Goal: Check status

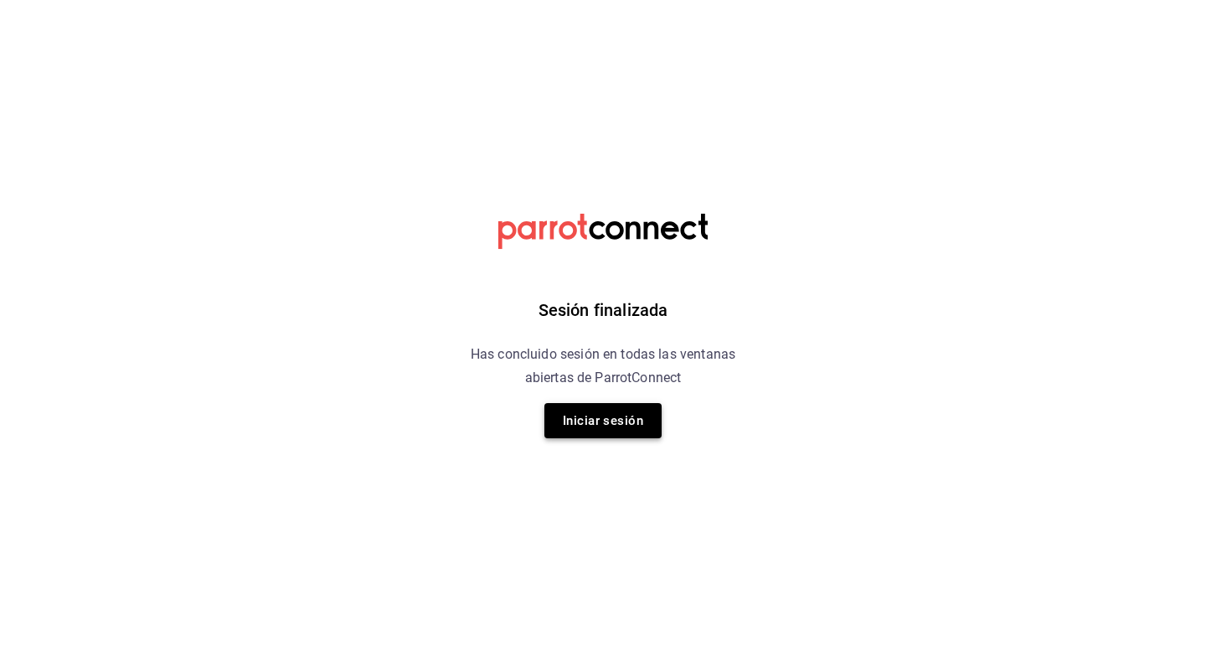
click at [600, 410] on button "Iniciar sesión" at bounding box center [602, 420] width 117 height 35
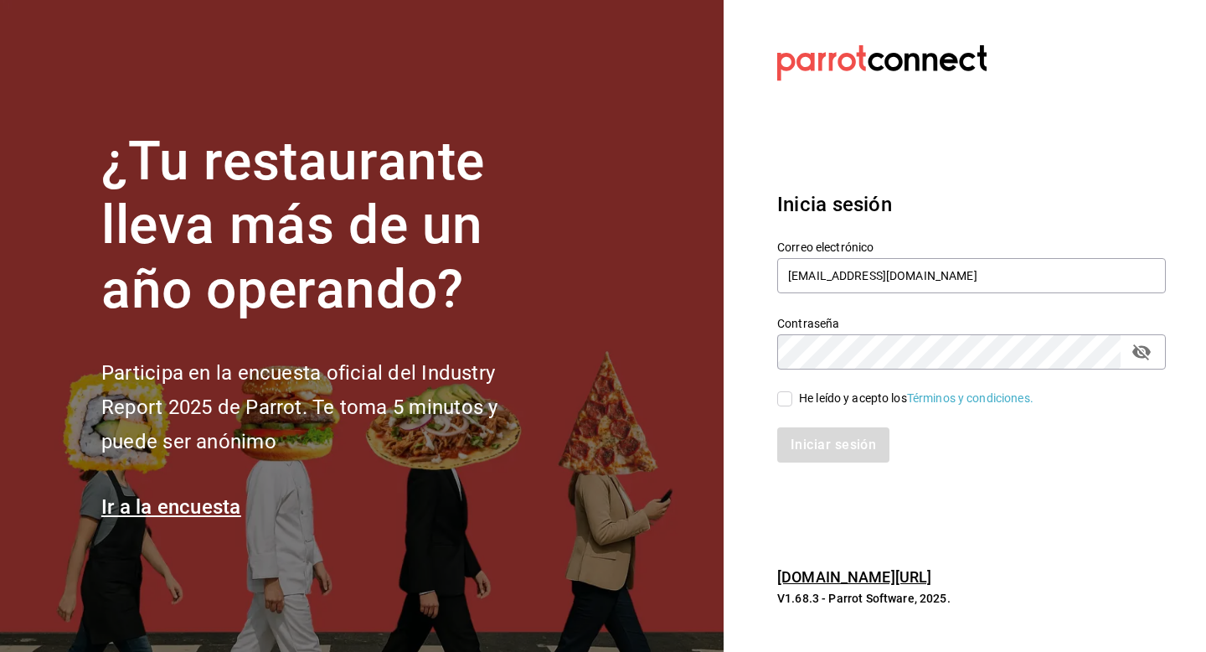
click at [786, 404] on input "He leído y acepto los Términos y condiciones." at bounding box center [784, 398] width 15 height 15
checkbox input "true"
click at [804, 435] on button "Iniciar sesión" at bounding box center [834, 444] width 114 height 35
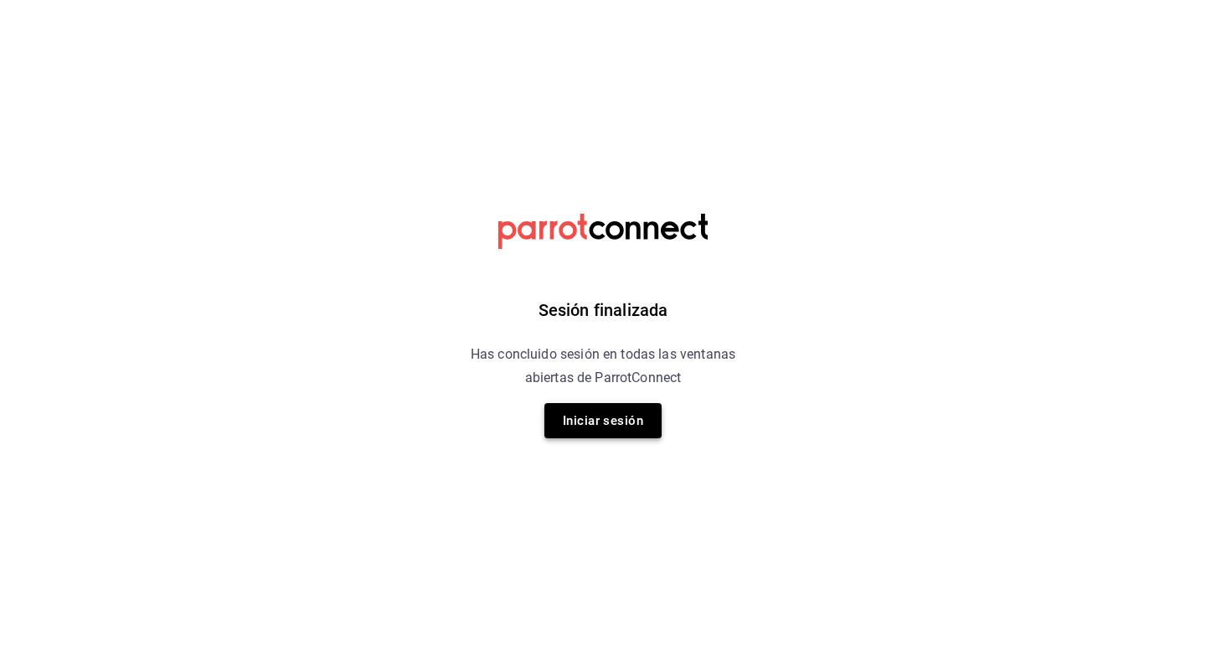
click at [573, 418] on button "Iniciar sesión" at bounding box center [602, 420] width 117 height 35
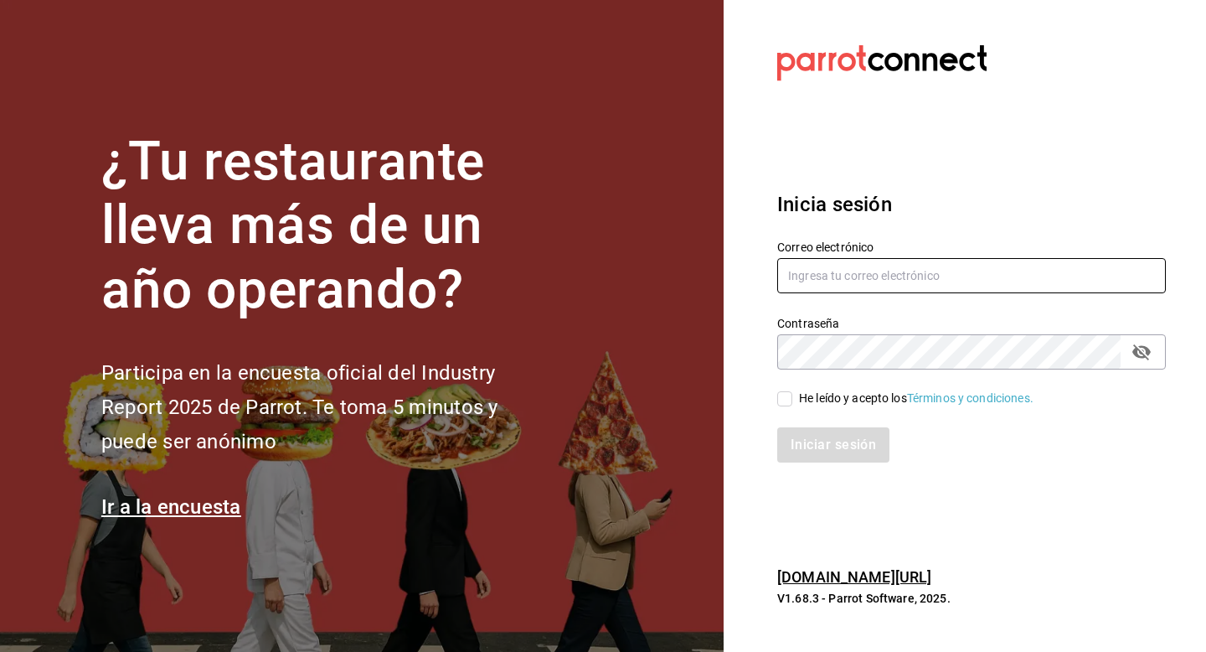
type input "andreabarenque@gmail.com"
click at [787, 395] on input "He leído y acepto los Términos y condiciones." at bounding box center [784, 398] width 15 height 15
checkbox input "true"
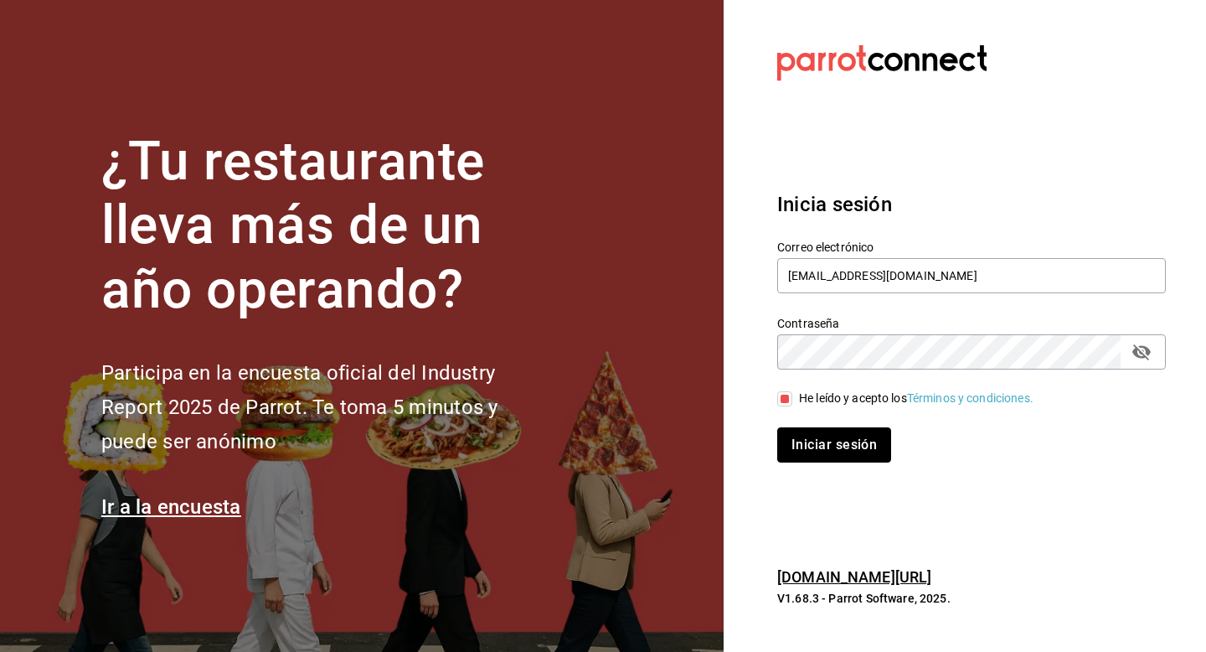
click at [796, 441] on button "Iniciar sesión" at bounding box center [834, 444] width 114 height 35
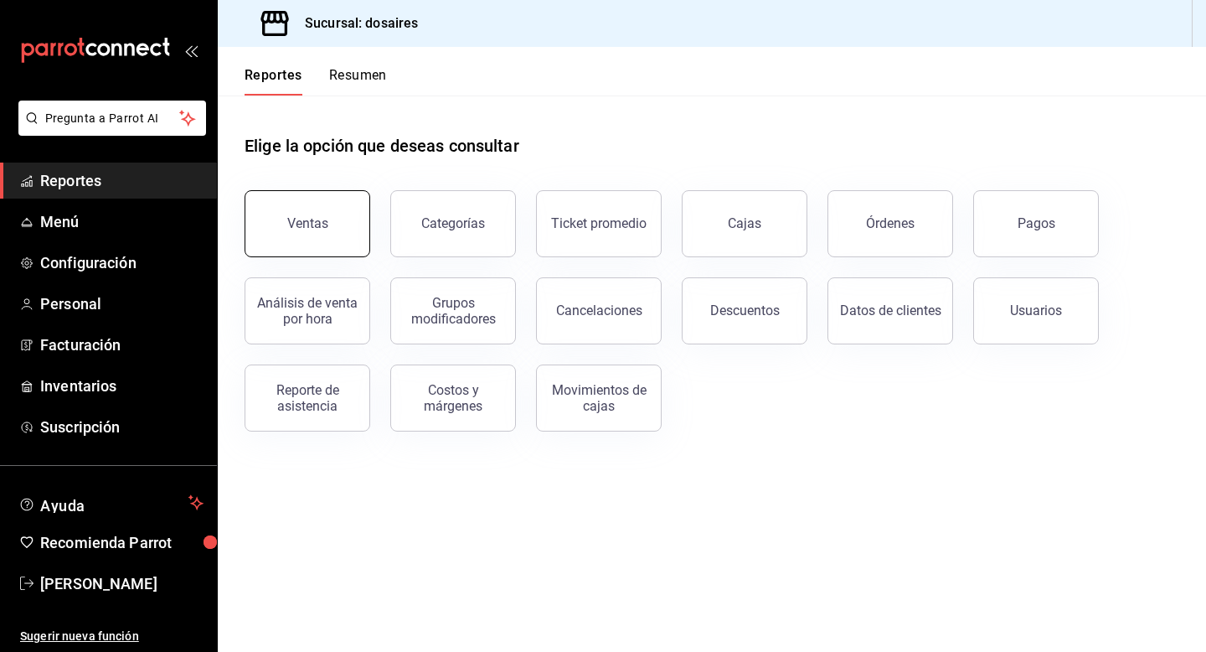
click at [332, 236] on button "Ventas" at bounding box center [308, 223] width 126 height 67
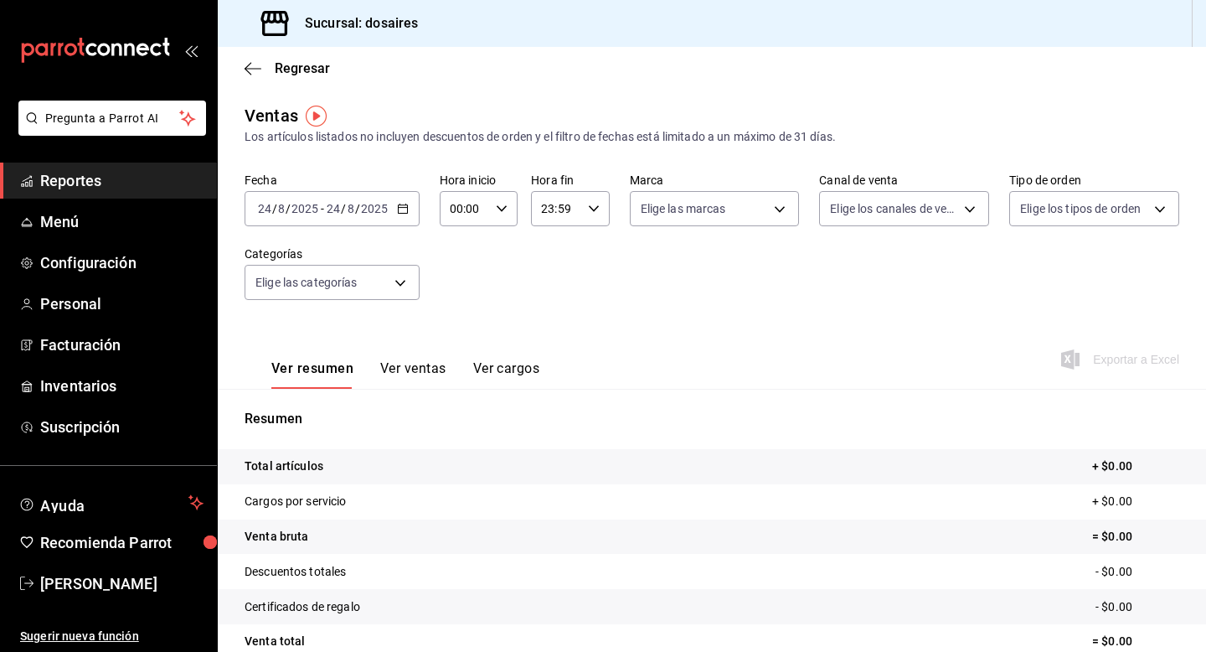
click at [246, 76] on div "Regresar" at bounding box center [712, 68] width 988 height 43
click at [248, 70] on icon "button" at bounding box center [253, 68] width 17 height 15
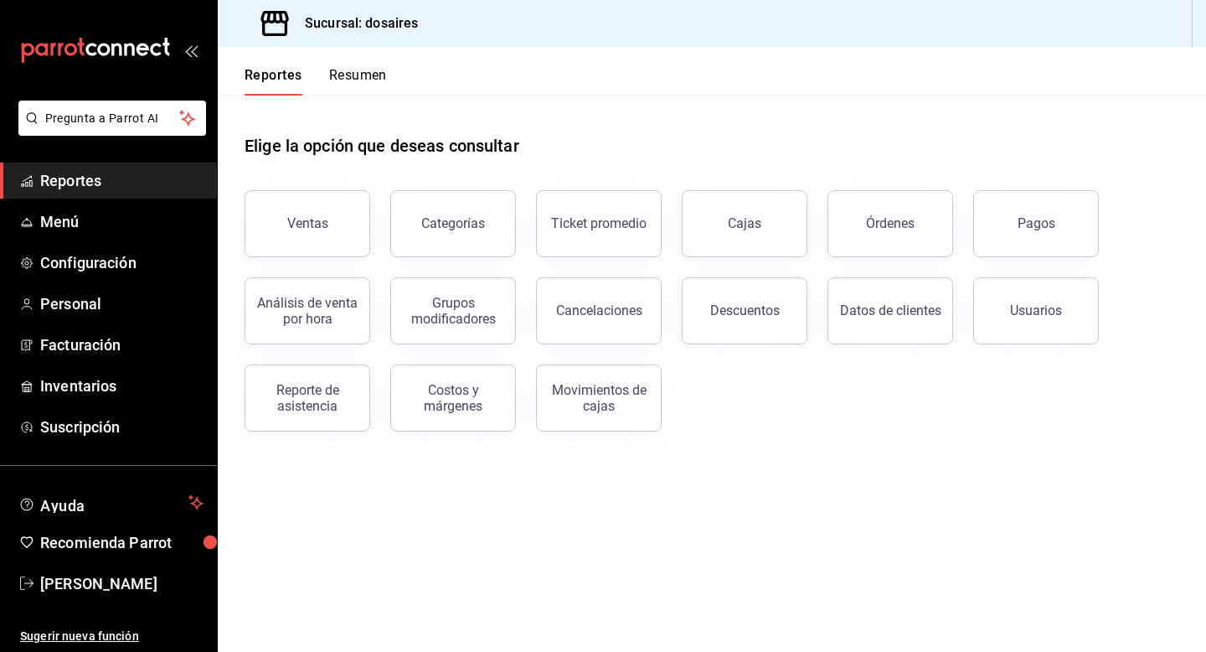
click at [385, 80] on button "Resumen" at bounding box center [358, 81] width 58 height 28
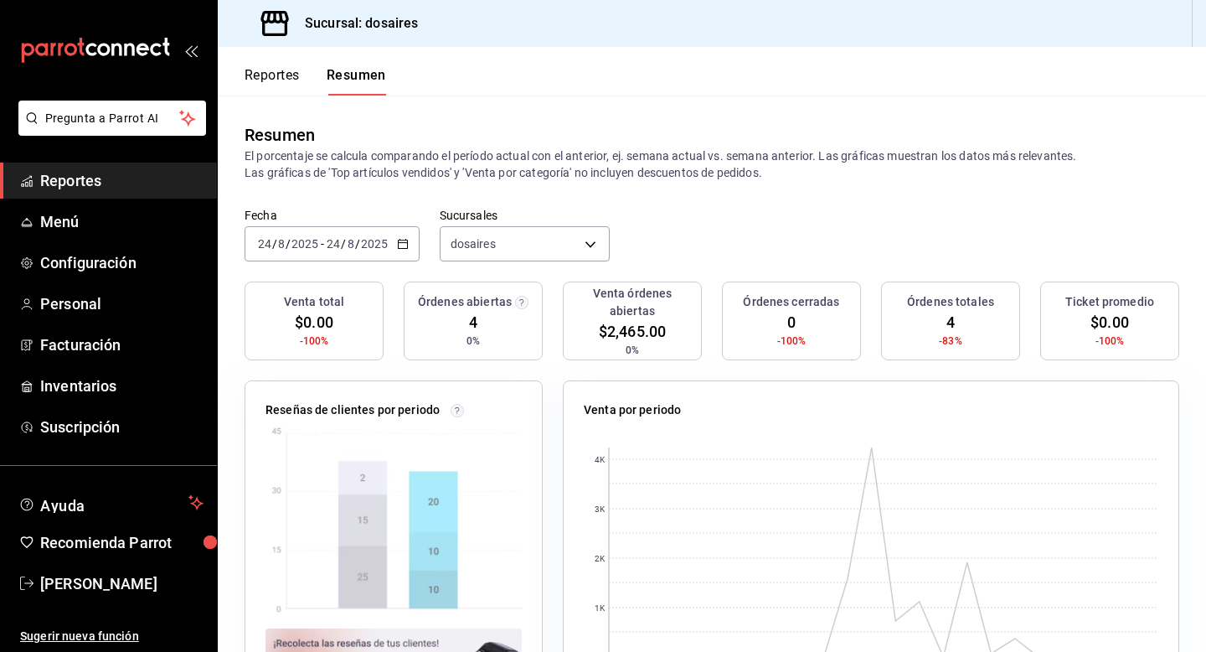
click at [405, 245] on icon "button" at bounding box center [403, 244] width 12 height 12
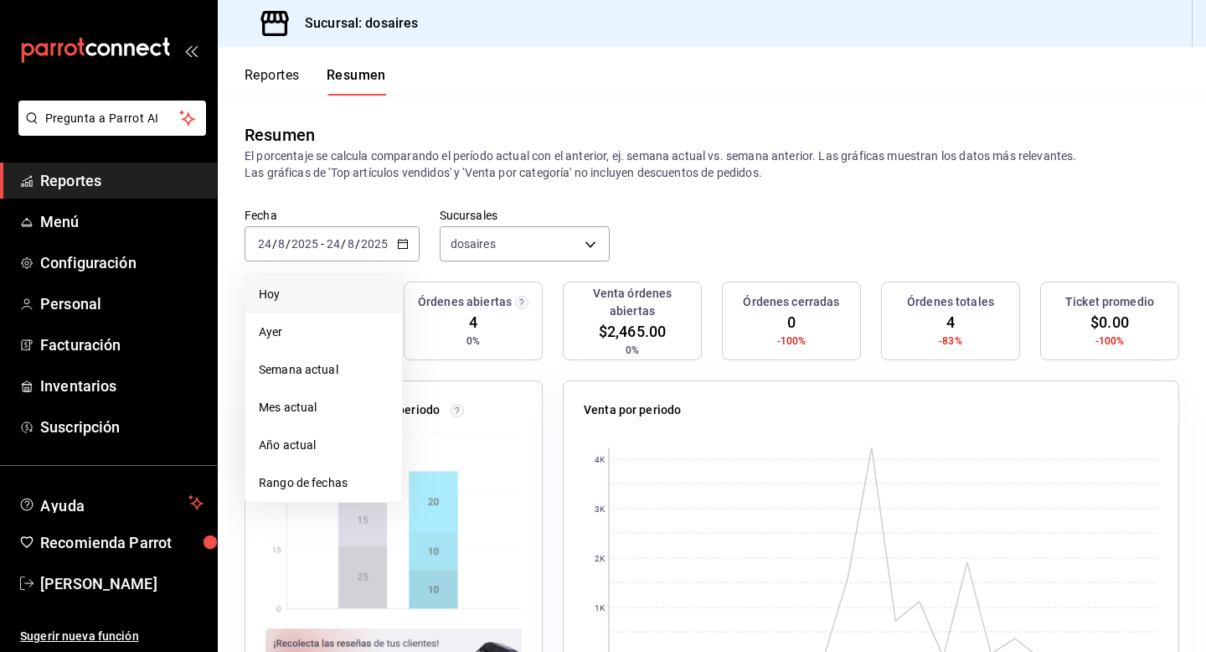
click at [314, 302] on span "Hoy" at bounding box center [324, 295] width 130 height 18
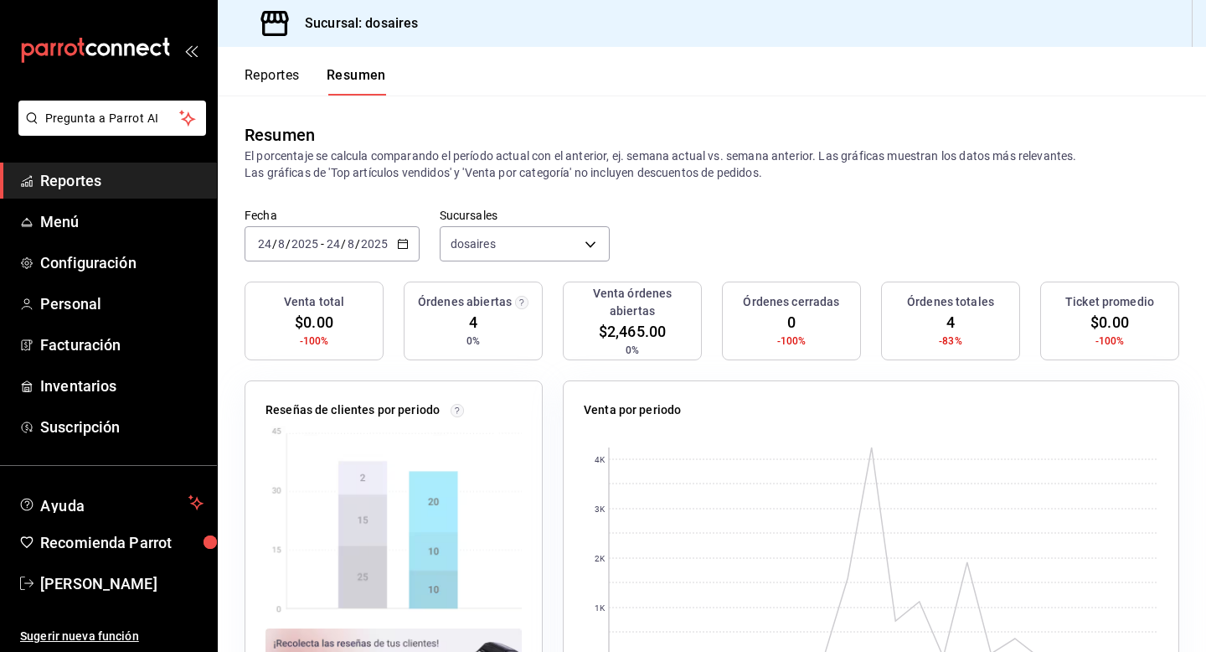
click at [274, 82] on button "Reportes" at bounding box center [272, 81] width 55 height 28
click at [401, 243] on icon "button" at bounding box center [403, 244] width 12 height 12
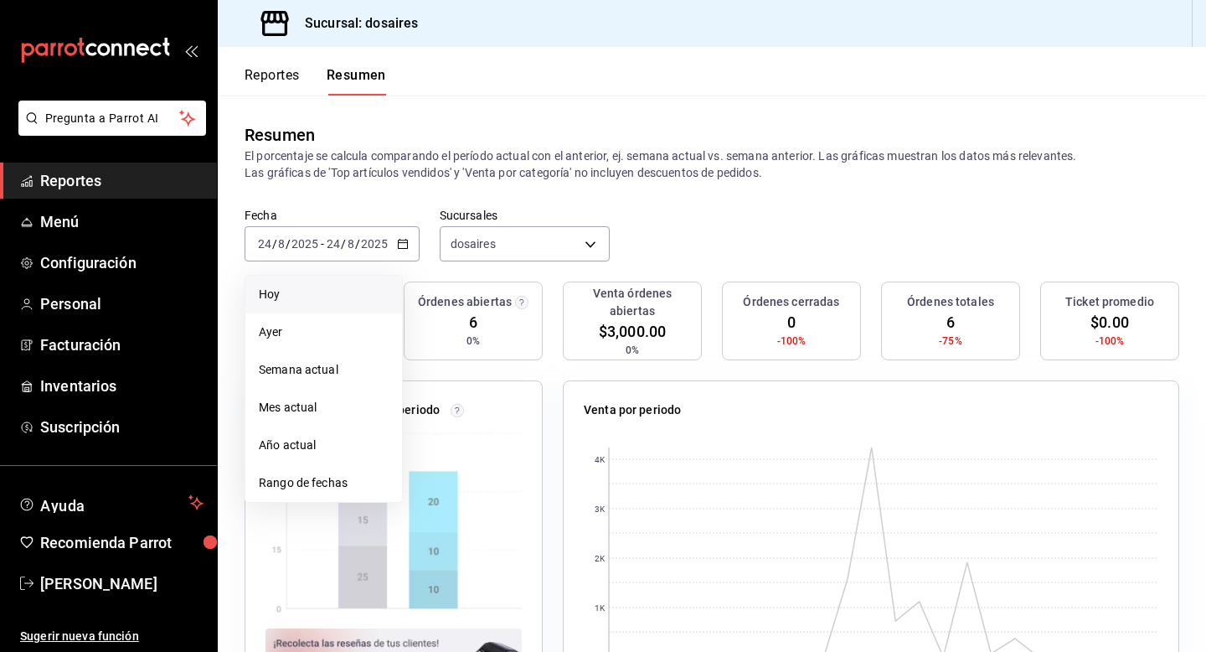
click at [293, 306] on li "Hoy" at bounding box center [323, 295] width 157 height 38
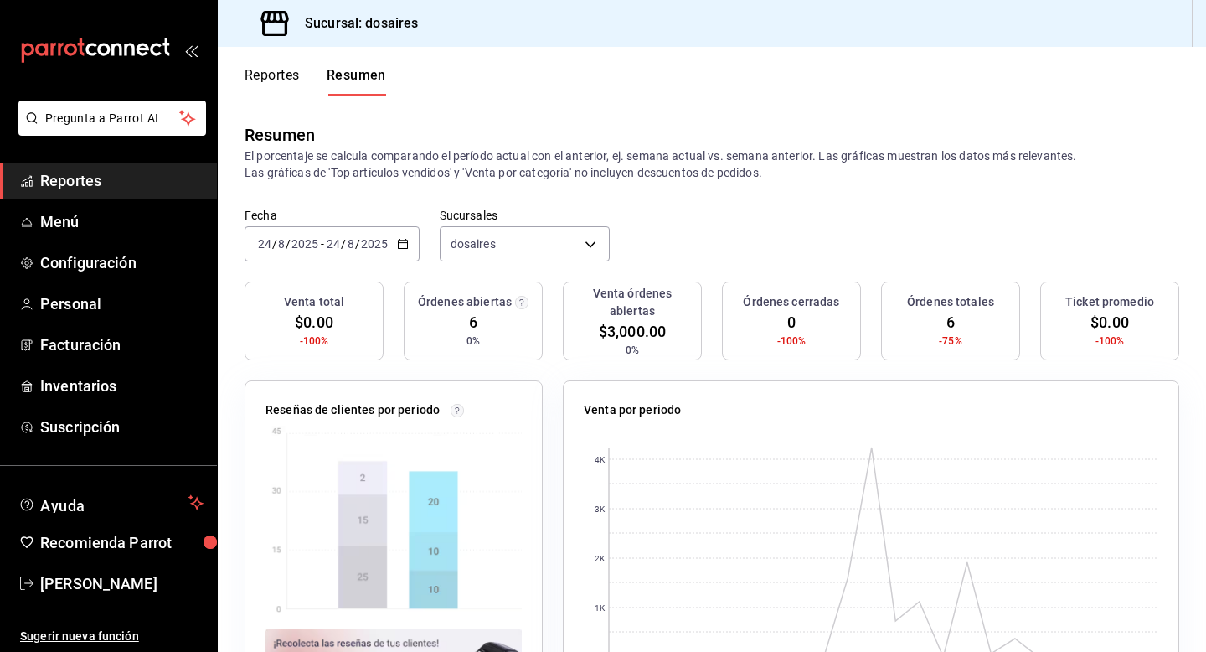
click at [291, 82] on button "Reportes" at bounding box center [272, 81] width 55 height 28
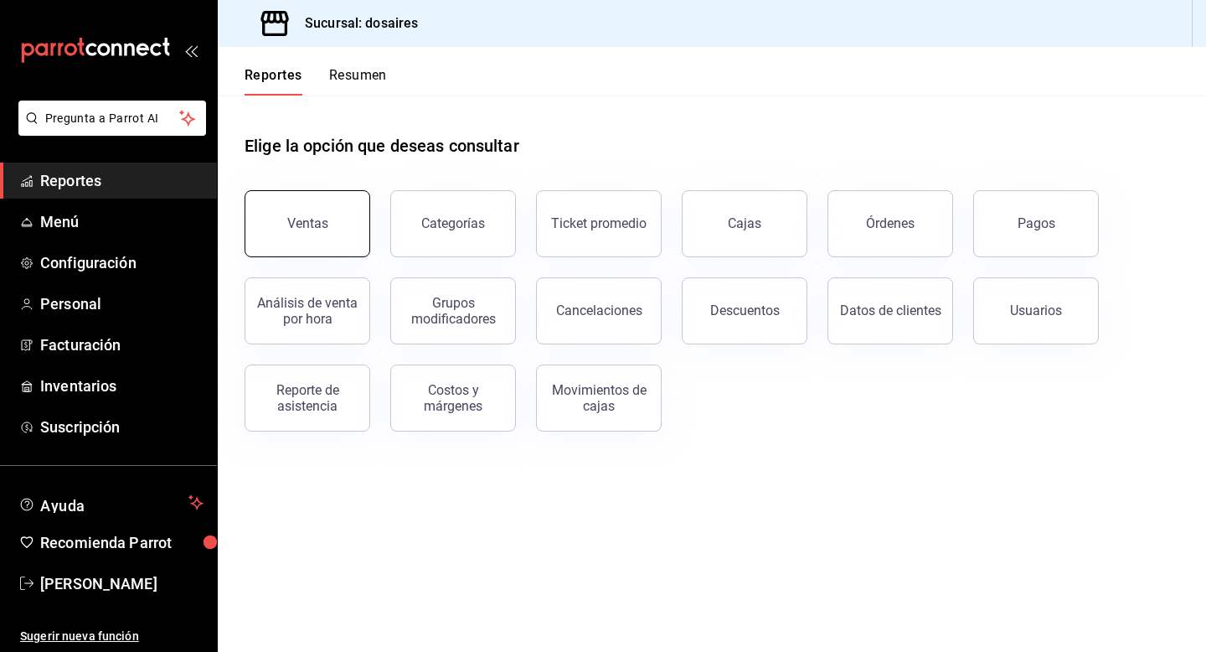
click at [324, 224] on div "Ventas" at bounding box center [307, 223] width 41 height 16
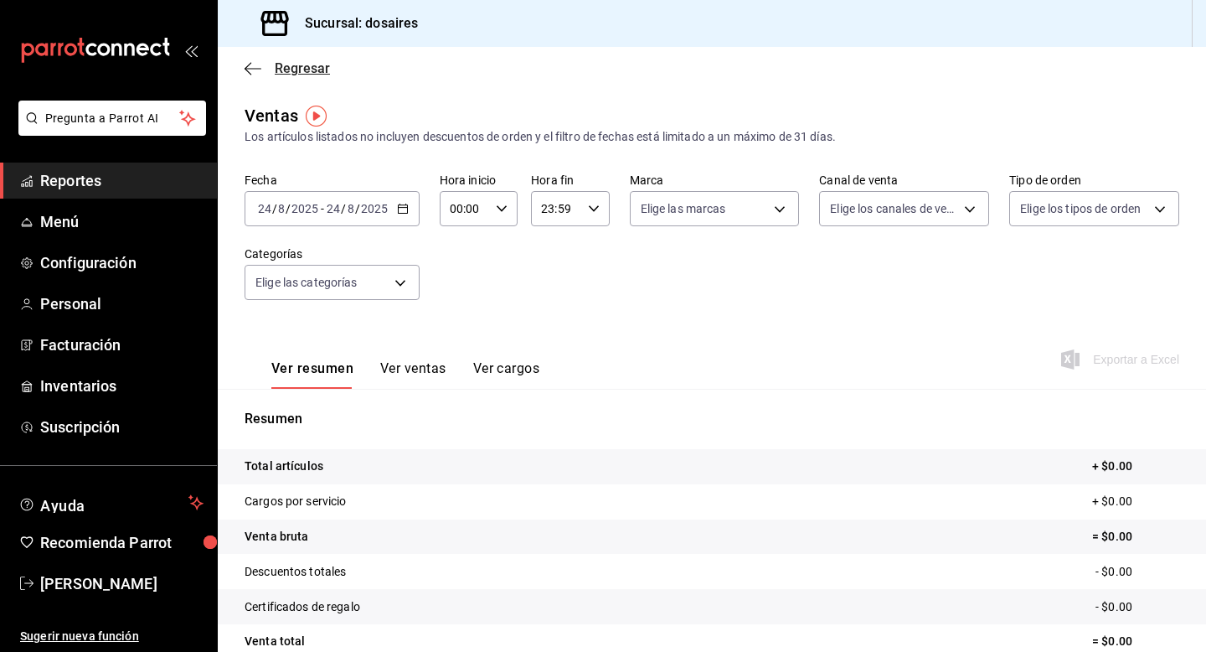
click at [260, 64] on icon "button" at bounding box center [253, 68] width 17 height 15
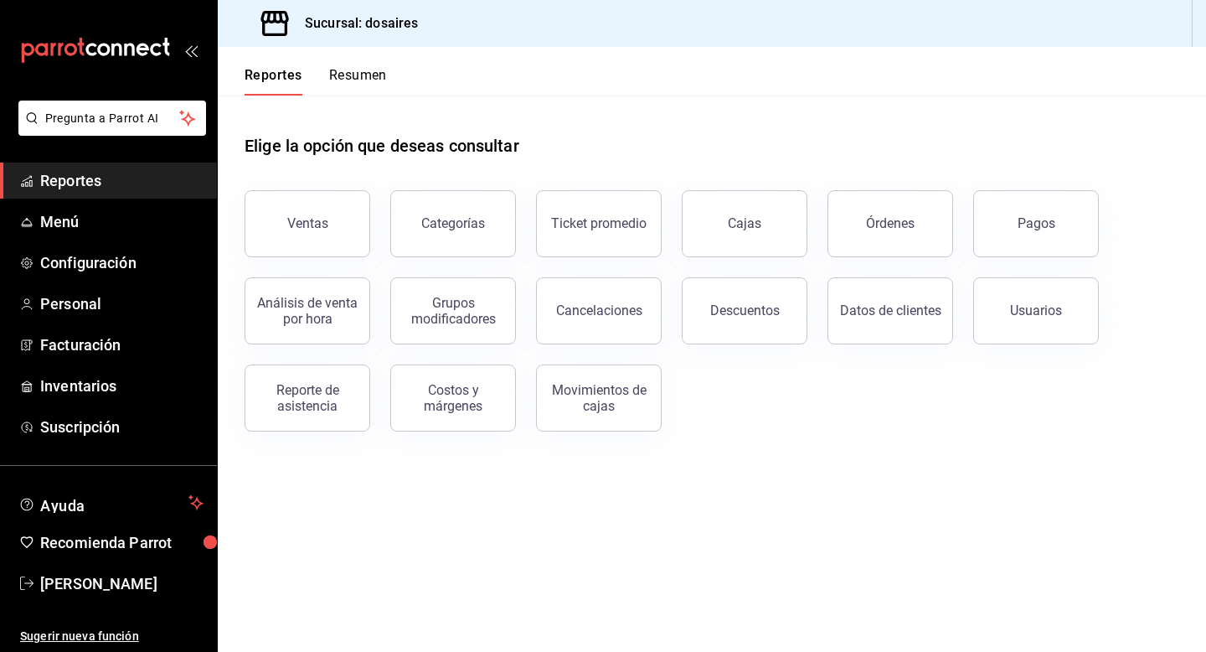
click at [360, 71] on button "Resumen" at bounding box center [358, 81] width 58 height 28
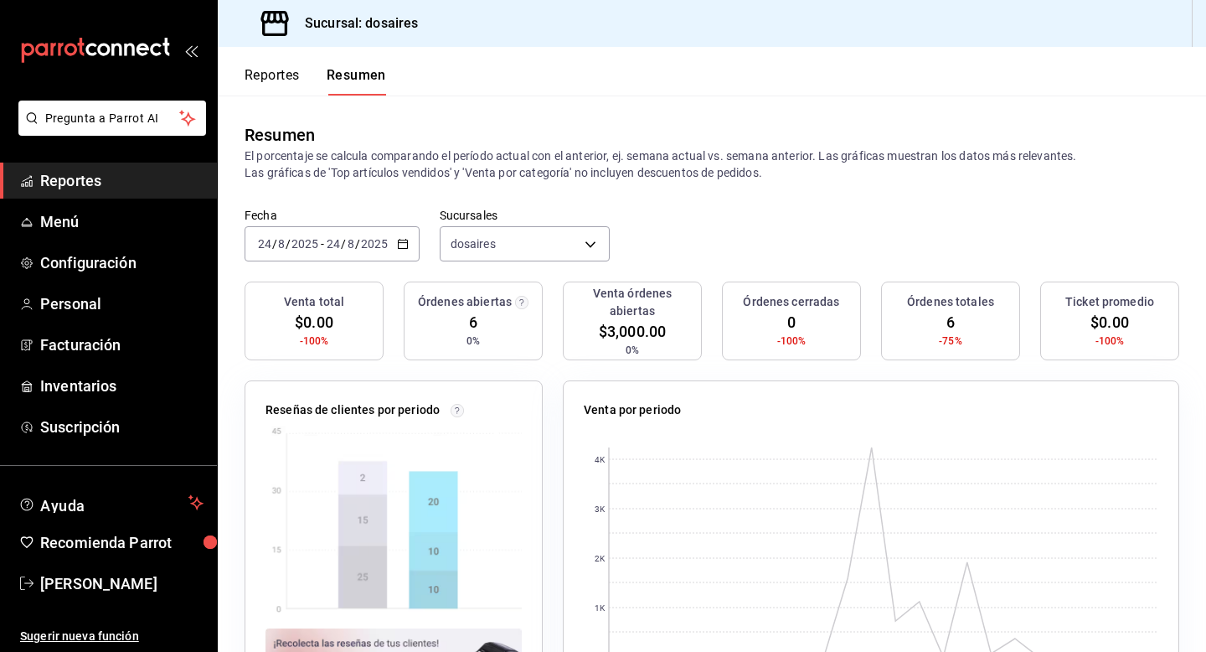
click at [409, 244] on div "2025-08-24 24 / 8 / 2025 - 2025-08-24 24 / 8 / 2025" at bounding box center [332, 243] width 175 height 35
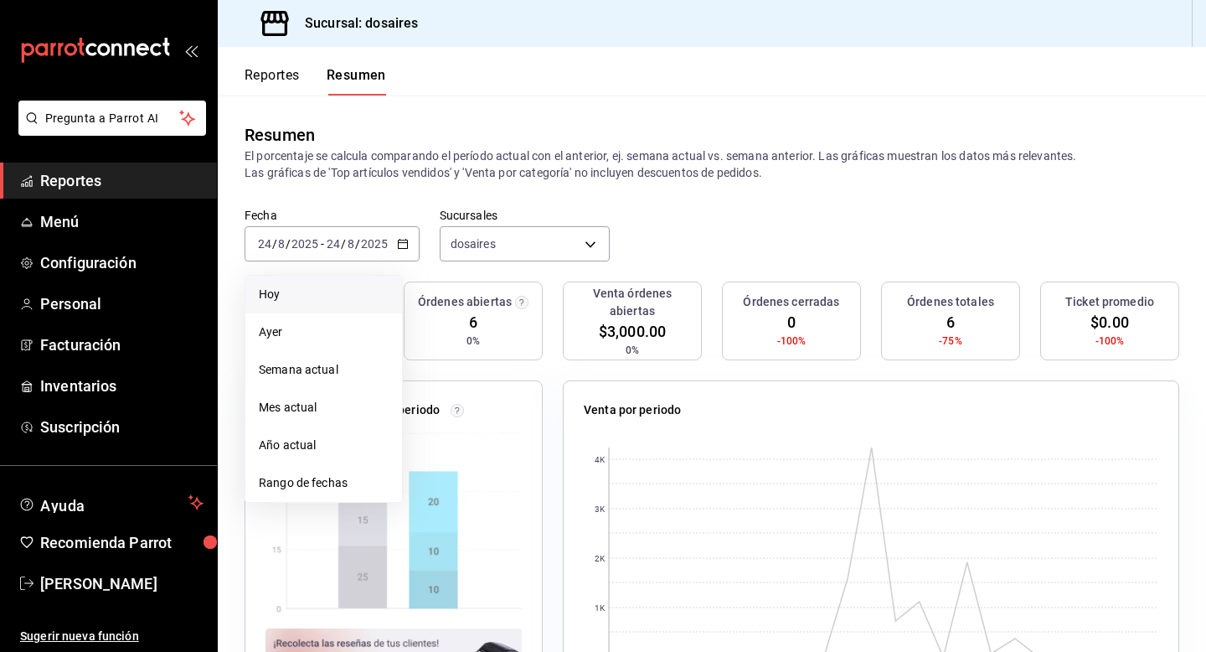
click at [286, 297] on span "Hoy" at bounding box center [324, 295] width 130 height 18
